Goal: Transaction & Acquisition: Purchase product/service

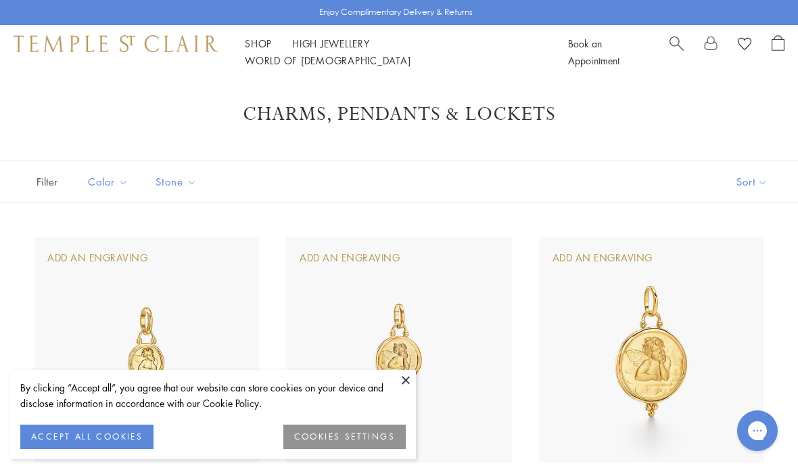
click at [397, 378] on button at bounding box center [406, 380] width 20 height 20
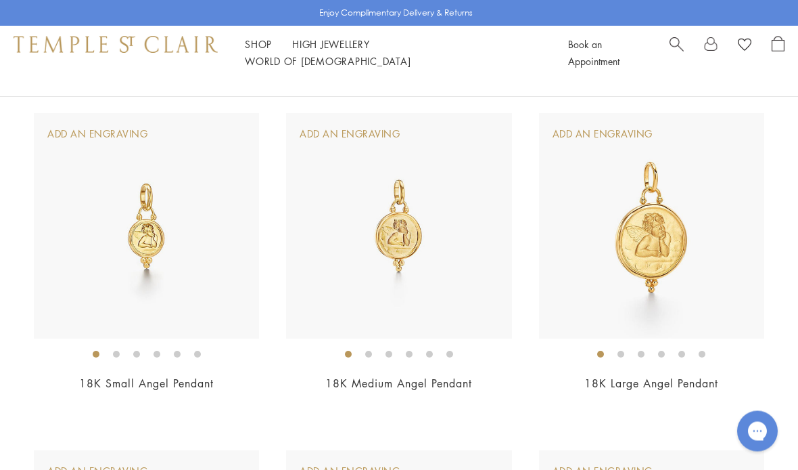
scroll to position [136, 0]
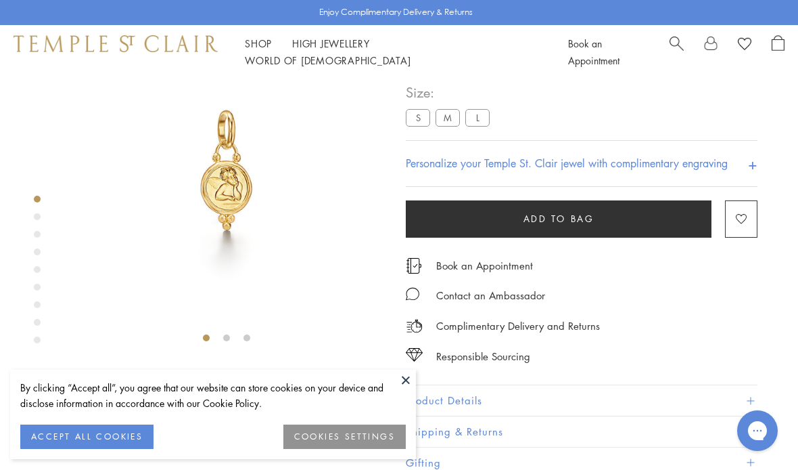
scroll to position [80, 0]
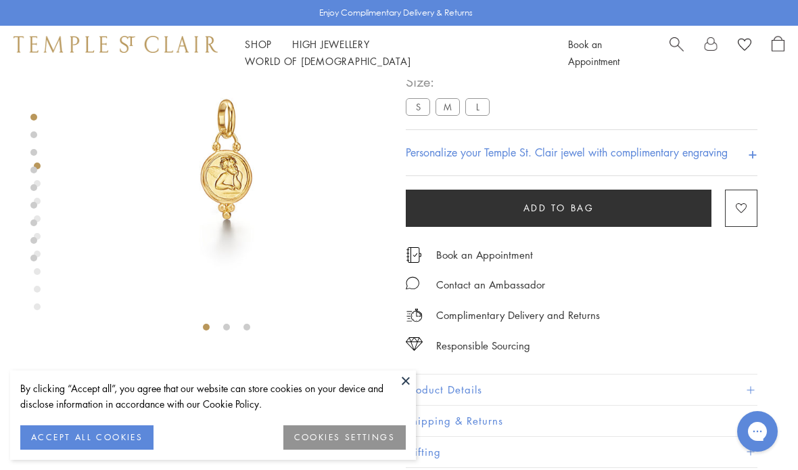
click at [97, 435] on button "ACCEPT ALL COOKIES" at bounding box center [86, 437] width 133 height 24
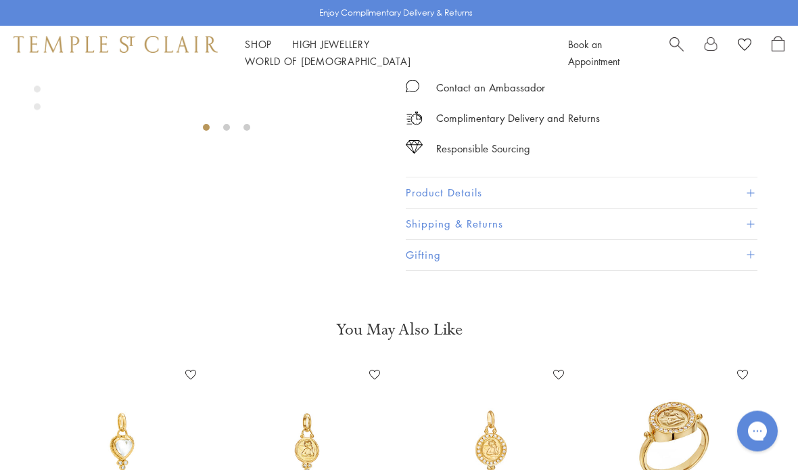
scroll to position [279, 0]
click at [752, 189] on button "Product Details" at bounding box center [582, 193] width 352 height 30
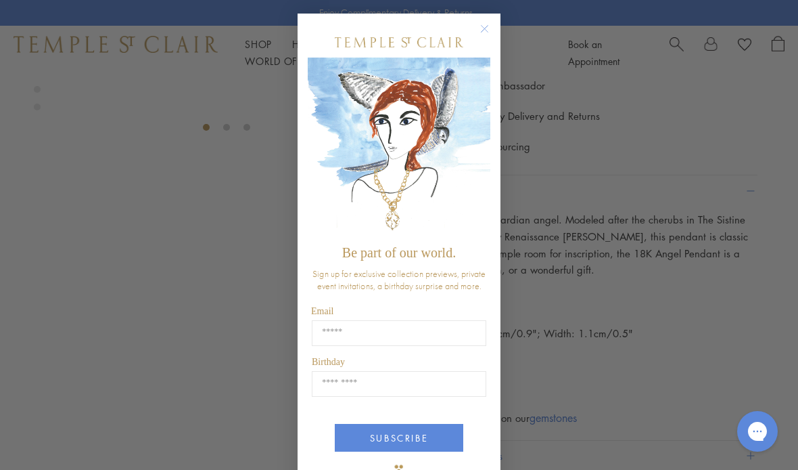
click at [482, 32] on circle "Close dialog" at bounding box center [485, 29] width 16 height 16
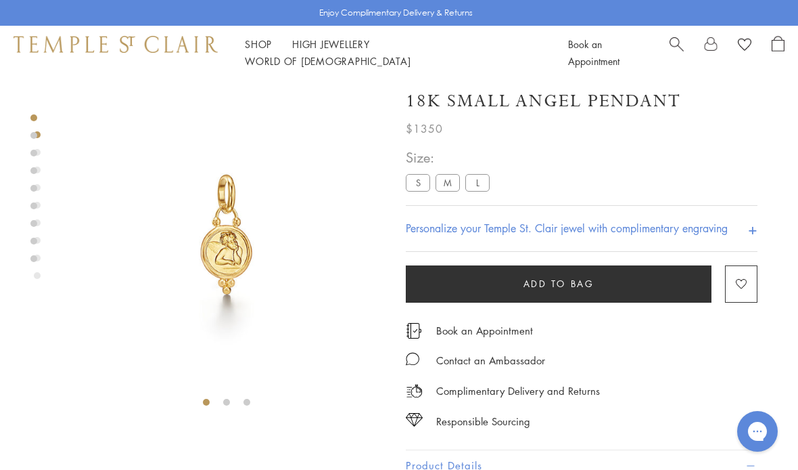
scroll to position [0, 0]
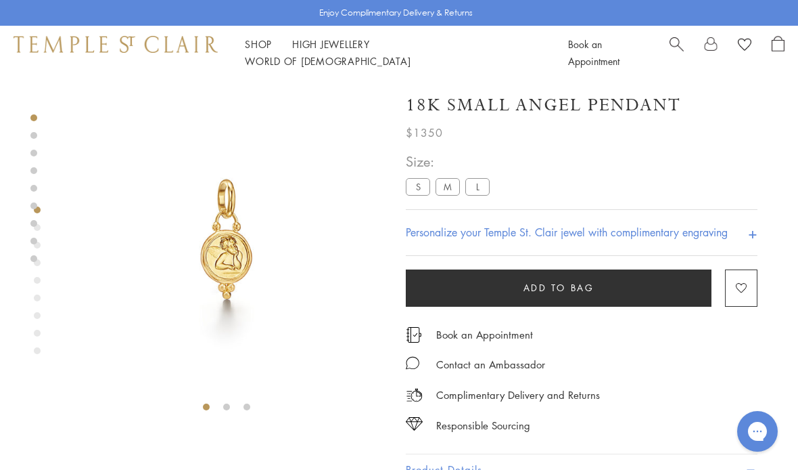
click at [474, 229] on h4 "Personalize your Temple St. Clair jewel with complimentary engraving" at bounding box center [567, 232] width 322 height 16
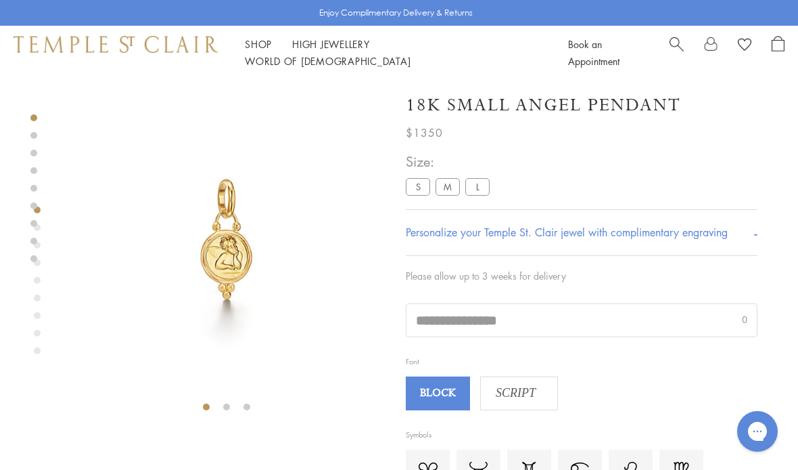
click at [541, 318] on input "text" at bounding box center [582, 320] width 350 height 32
click at [543, 313] on input "text" at bounding box center [582, 320] width 350 height 32
type input "*"
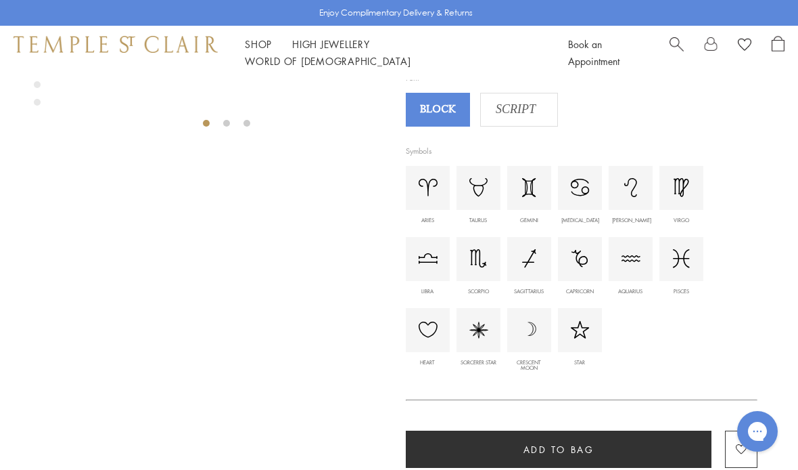
scroll to position [283, 0]
click at [430, 334] on img at bounding box center [428, 330] width 19 height 16
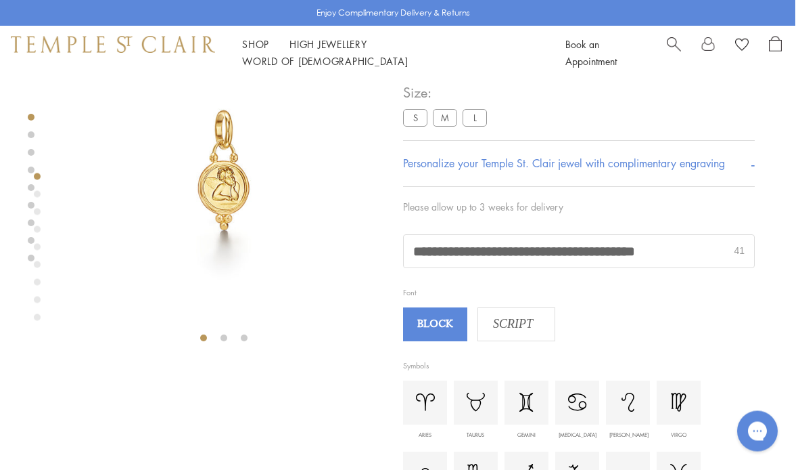
scroll to position [69, 3]
type input "**********"
click at [219, 188] on img at bounding box center [223, 170] width 318 height 318
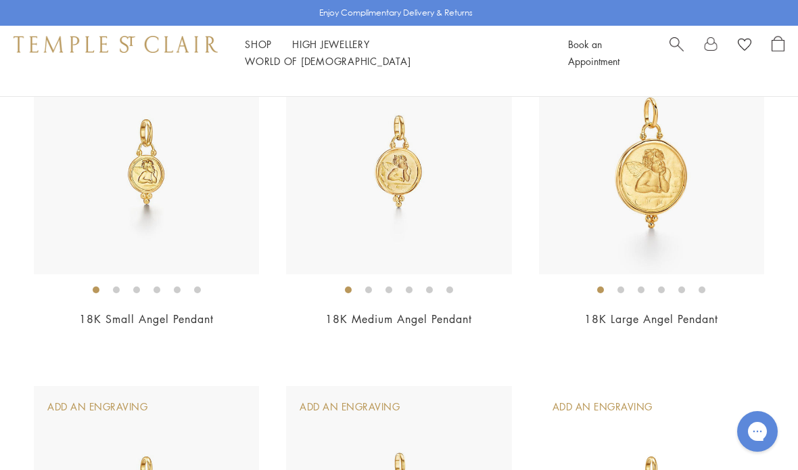
scroll to position [192, 0]
